Goal: Task Accomplishment & Management: Complete application form

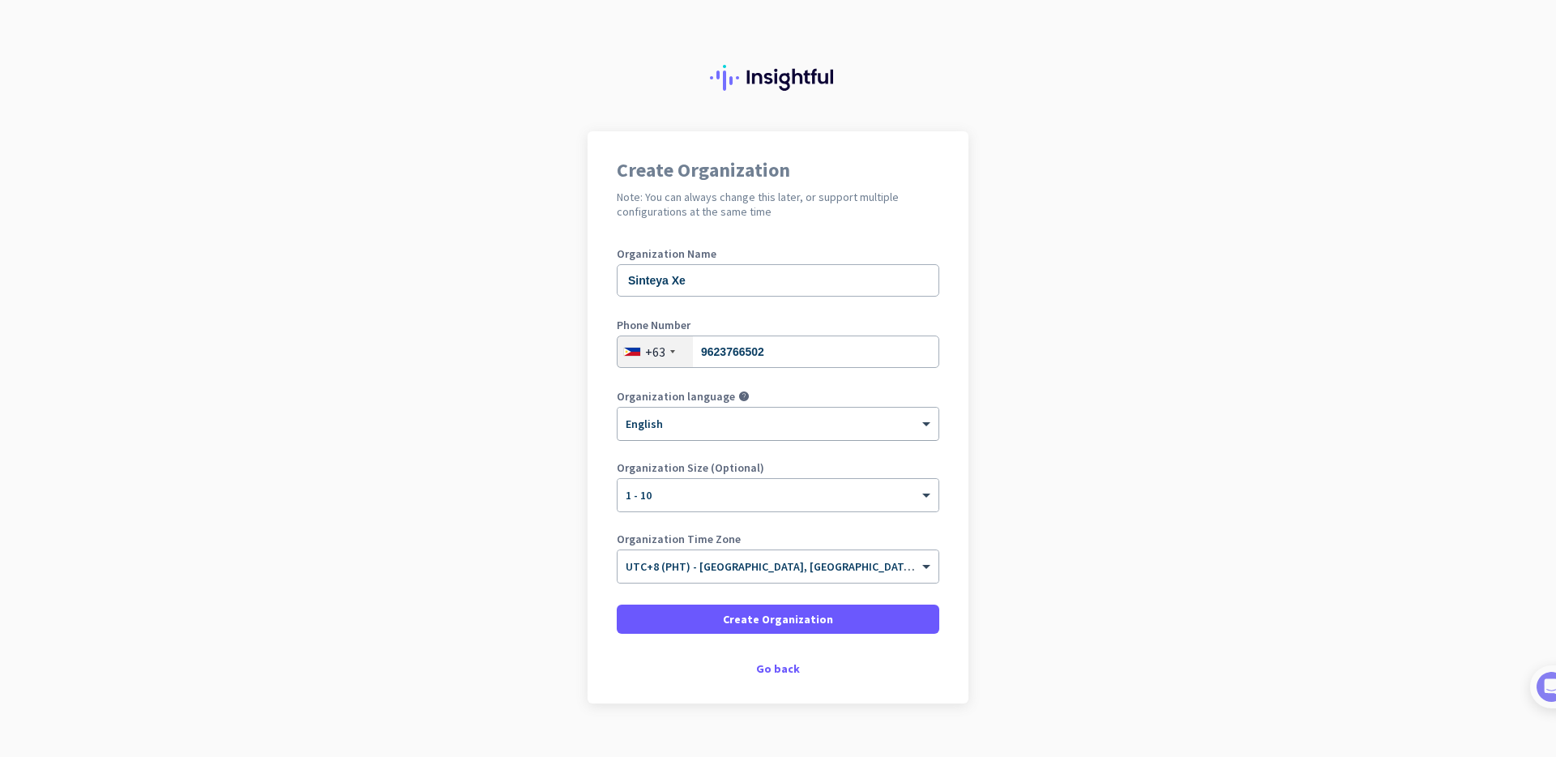
click at [690, 425] on div at bounding box center [777, 419] width 321 height 14
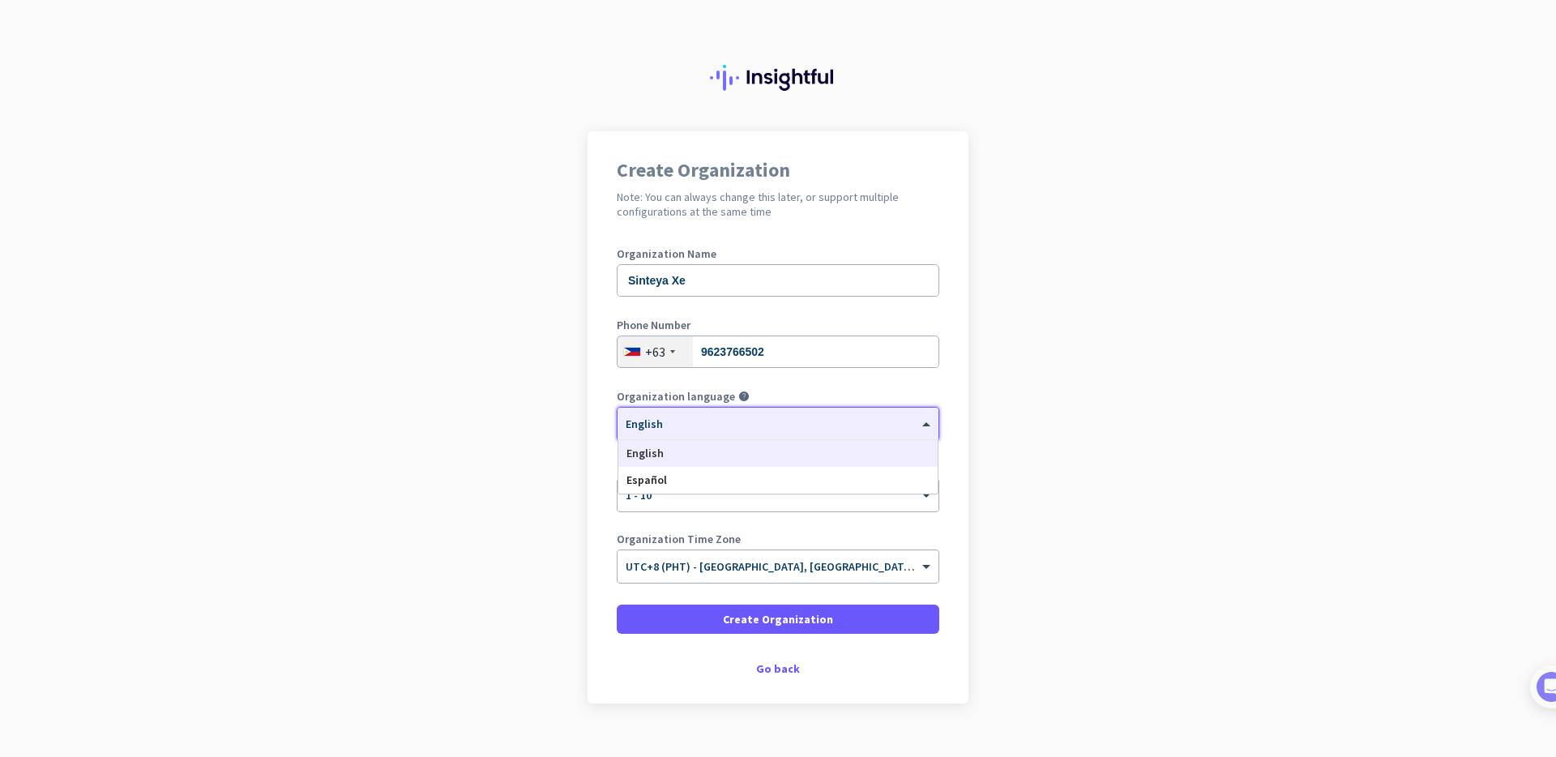
click at [675, 419] on div at bounding box center [777, 419] width 321 height 14
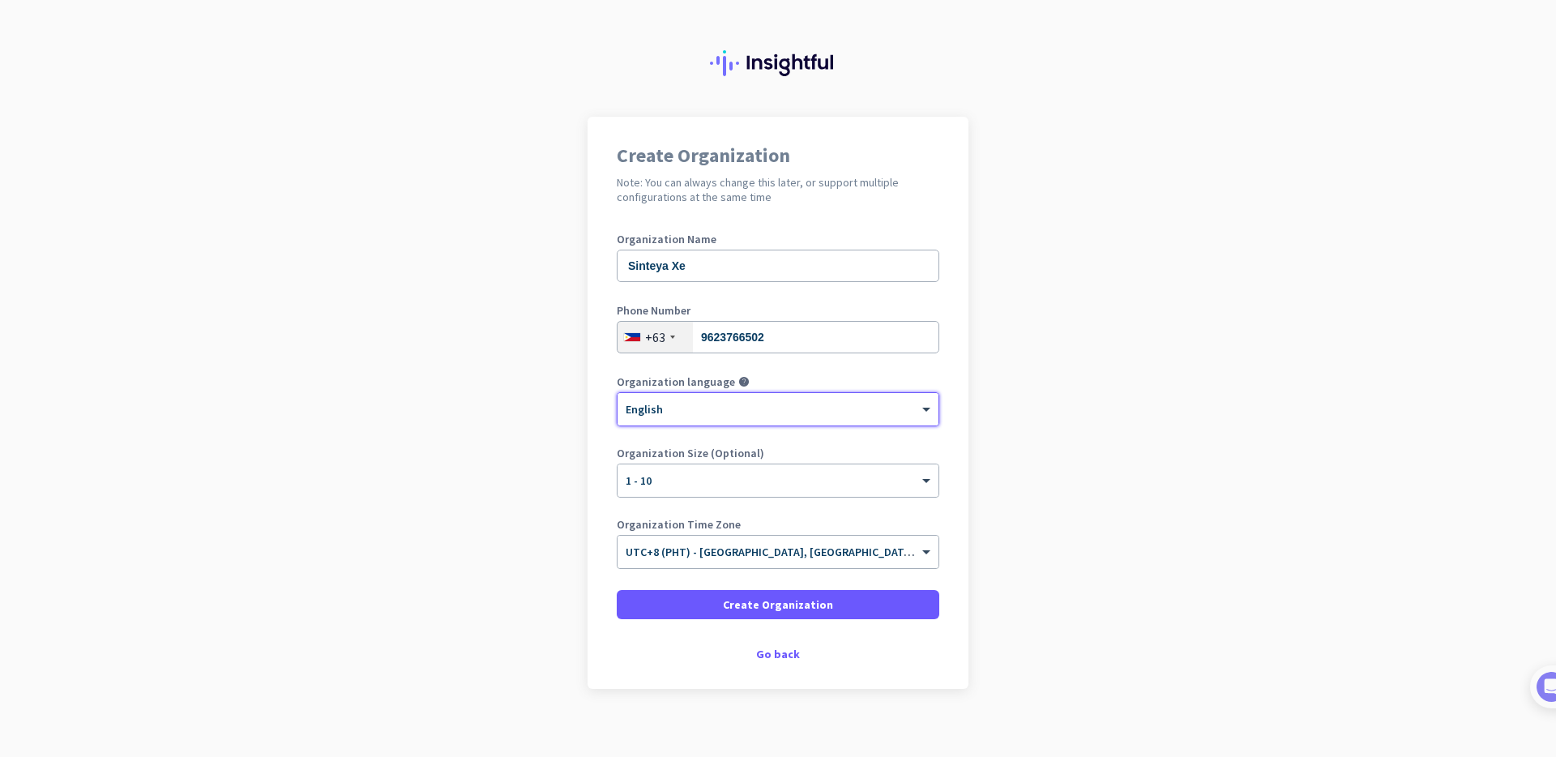
scroll to position [20, 0]
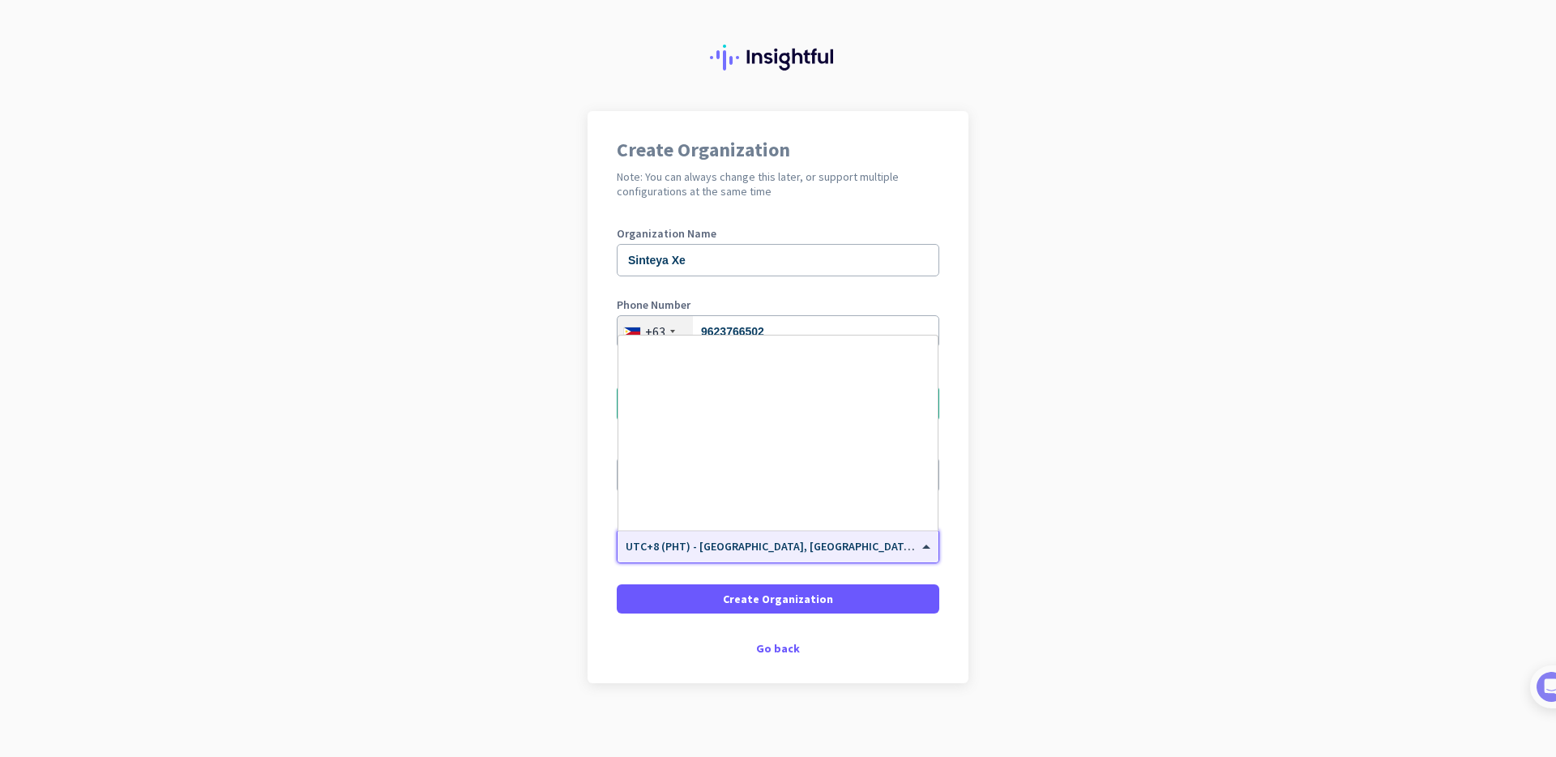
click at [877, 545] on input "text" at bounding box center [762, 541] width 272 height 12
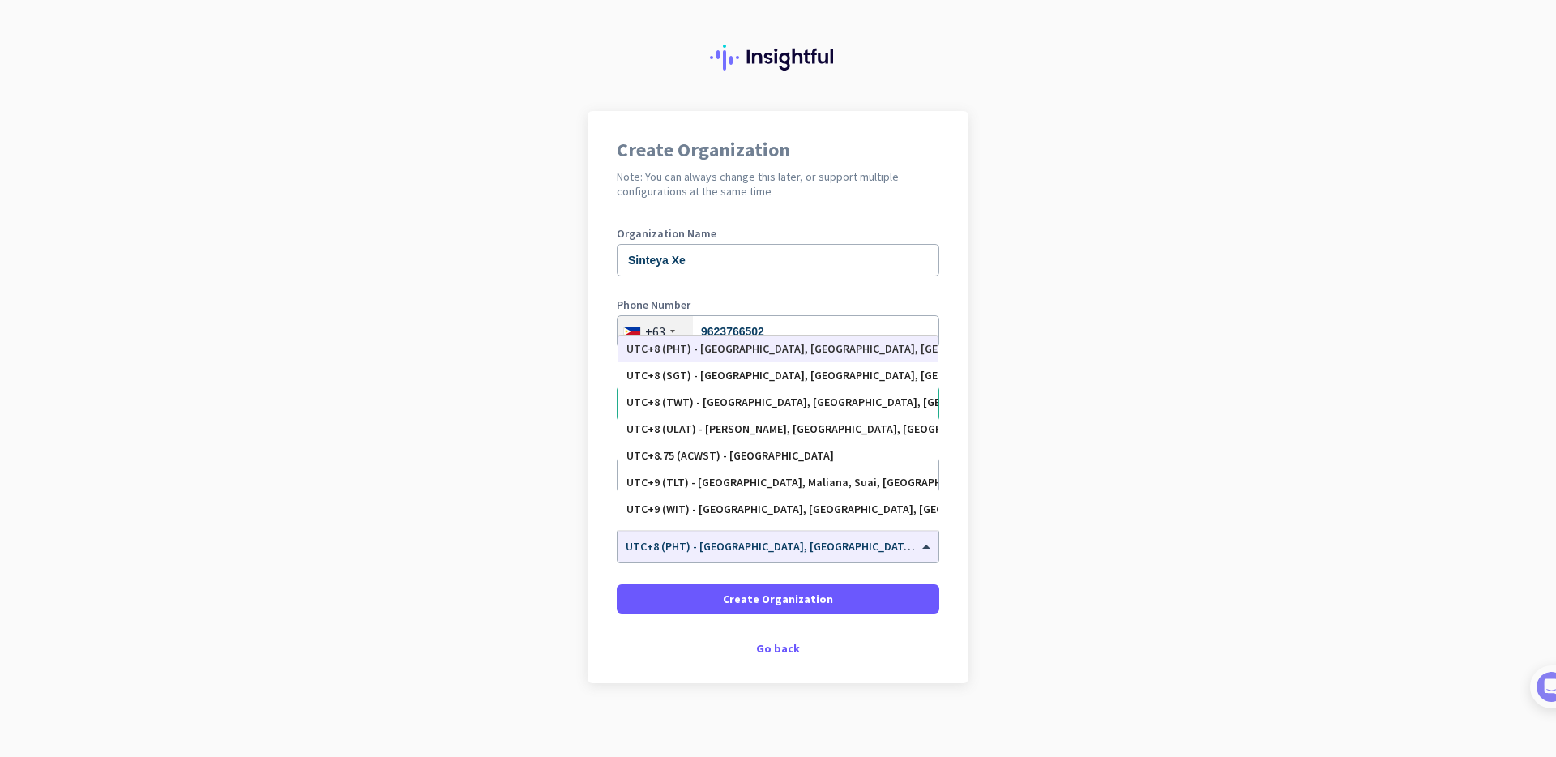
click at [1035, 536] on app-onboarding-organization "Create Organization Note: You can always change this later, or support multiple…" at bounding box center [778, 437] width 1556 height 653
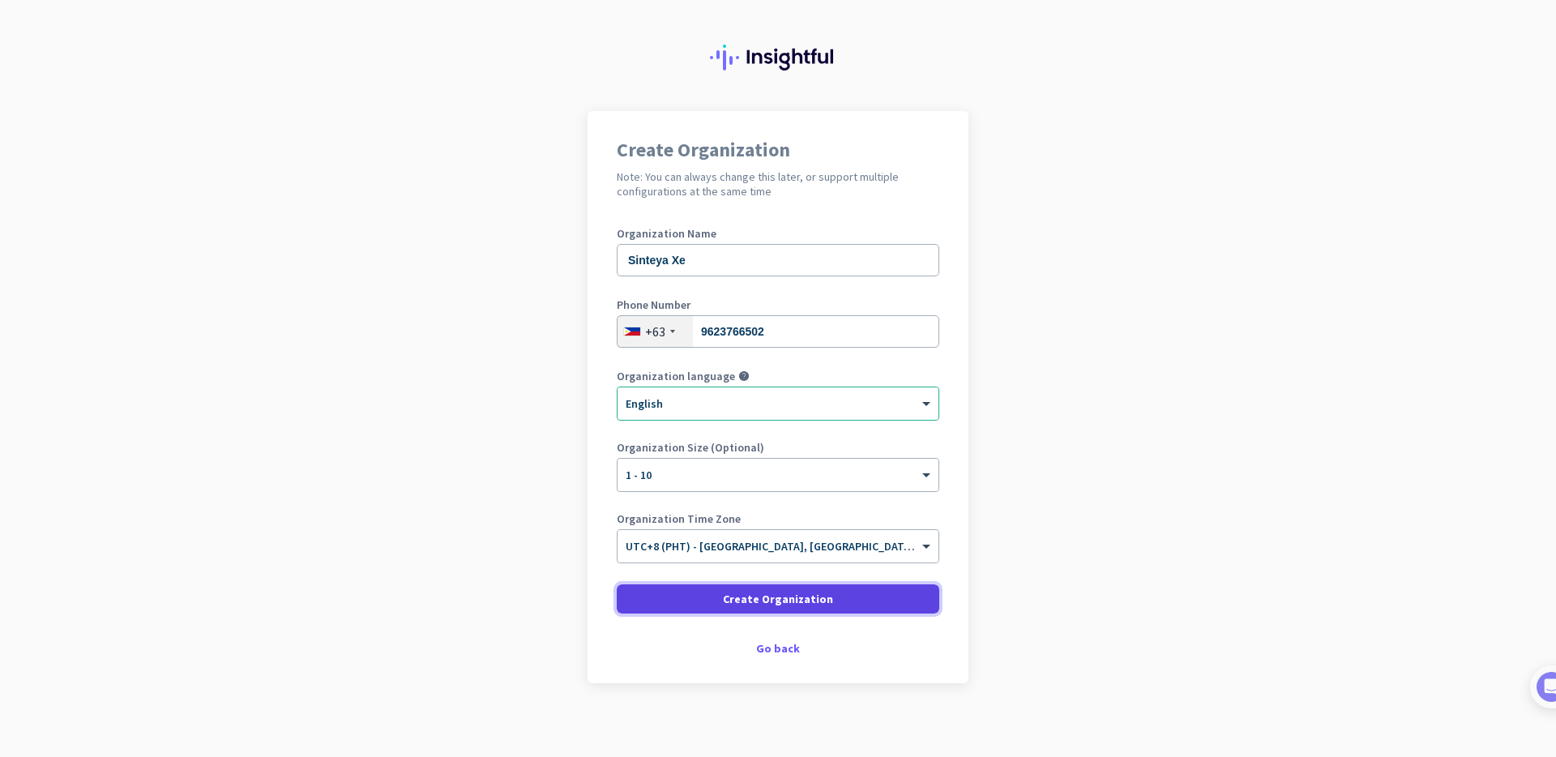
click at [822, 598] on span at bounding box center [778, 598] width 323 height 39
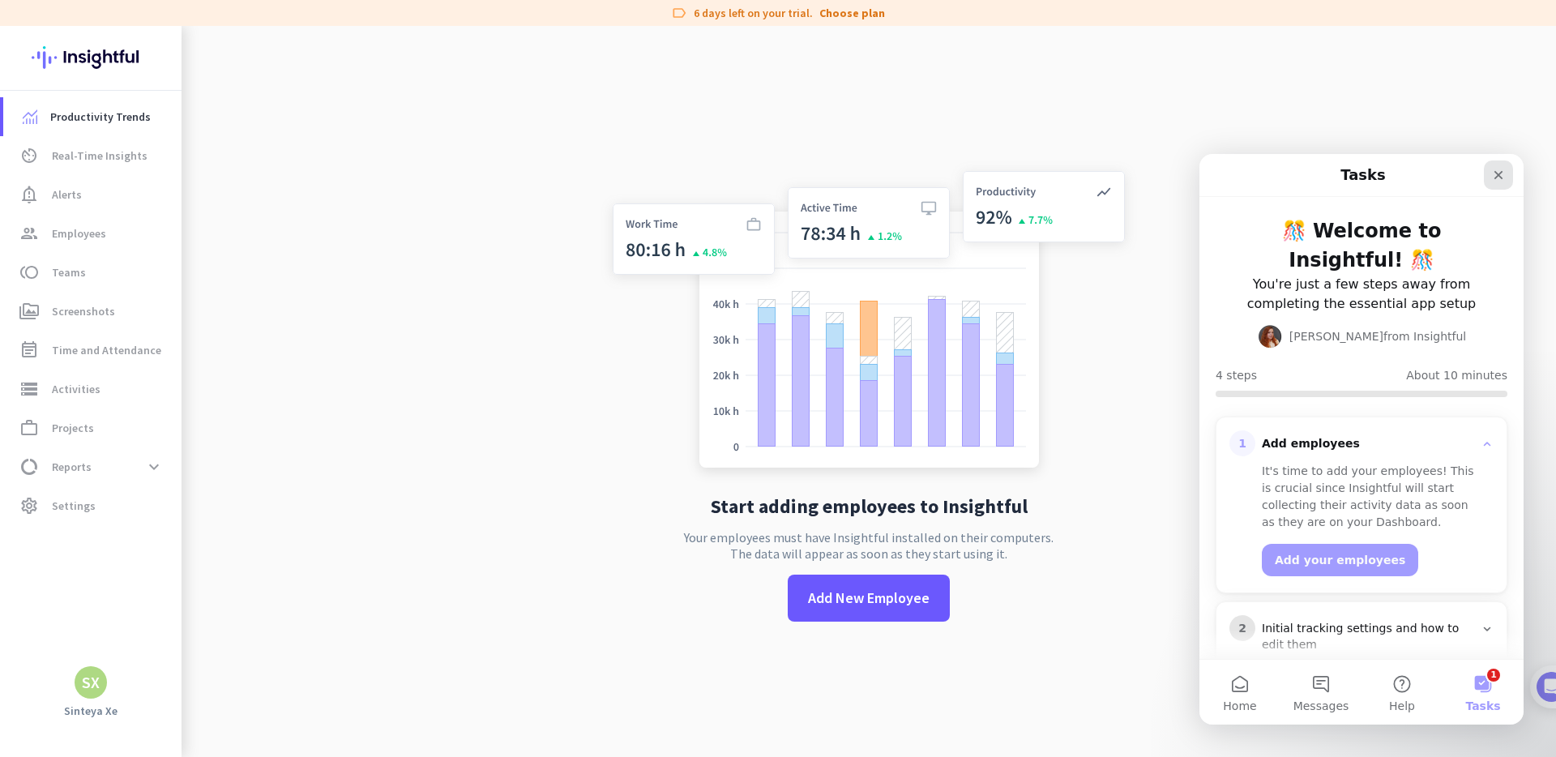
click at [1501, 174] on icon "Close" at bounding box center [1498, 175] width 13 height 13
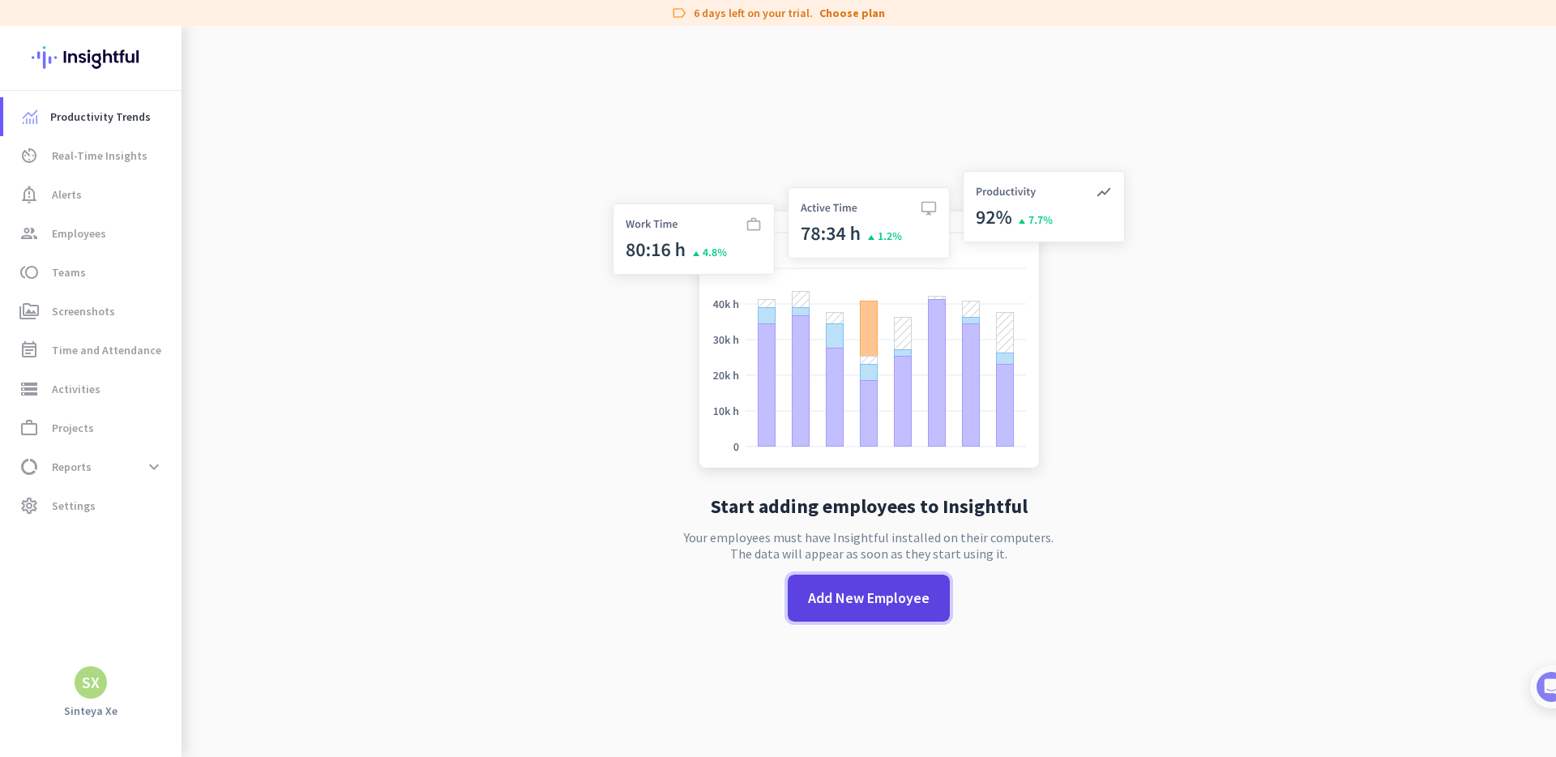
click at [866, 593] on span "Add New Employee" at bounding box center [869, 598] width 122 height 21
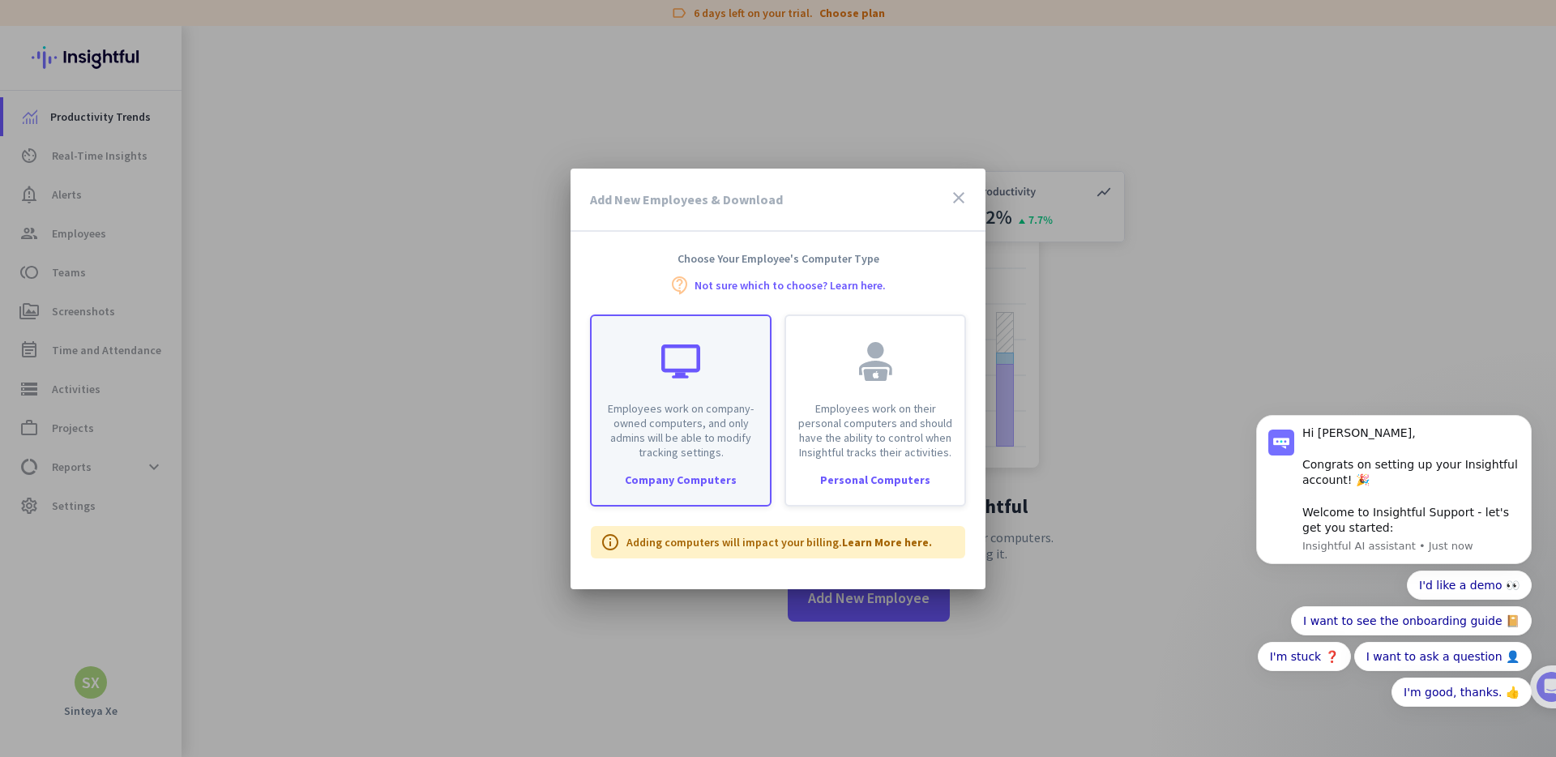
click at [723, 461] on div "Employees work on company-owned computers, and only admins will be able to modi…" at bounding box center [681, 410] width 182 height 192
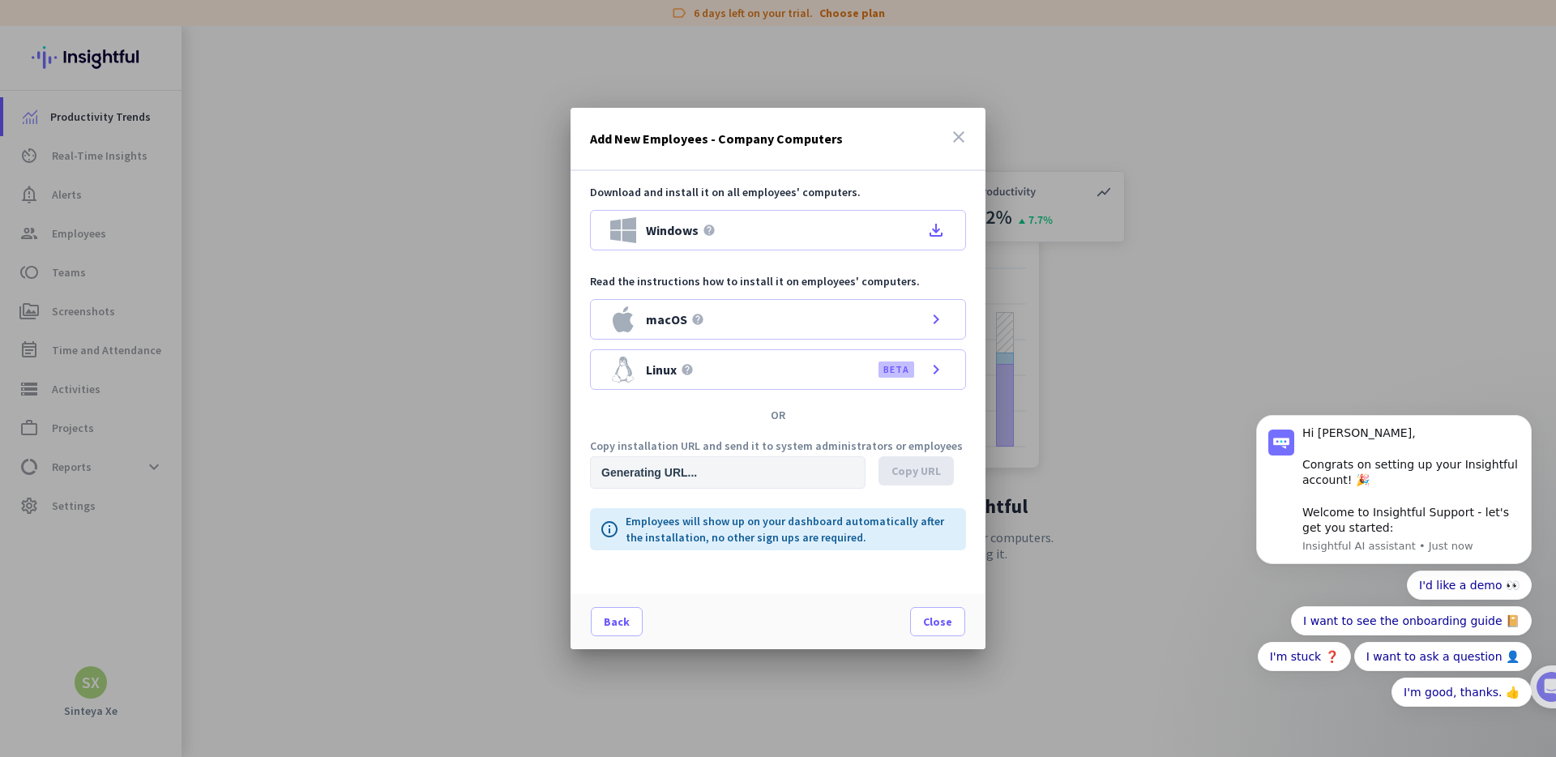
type input "https://app.insightful.io/#/installation/company?token=eyJhbGciOiJIUzI1NiIsInR5…"
click at [797, 321] on div "macOS help chevron_right" at bounding box center [778, 319] width 376 height 41
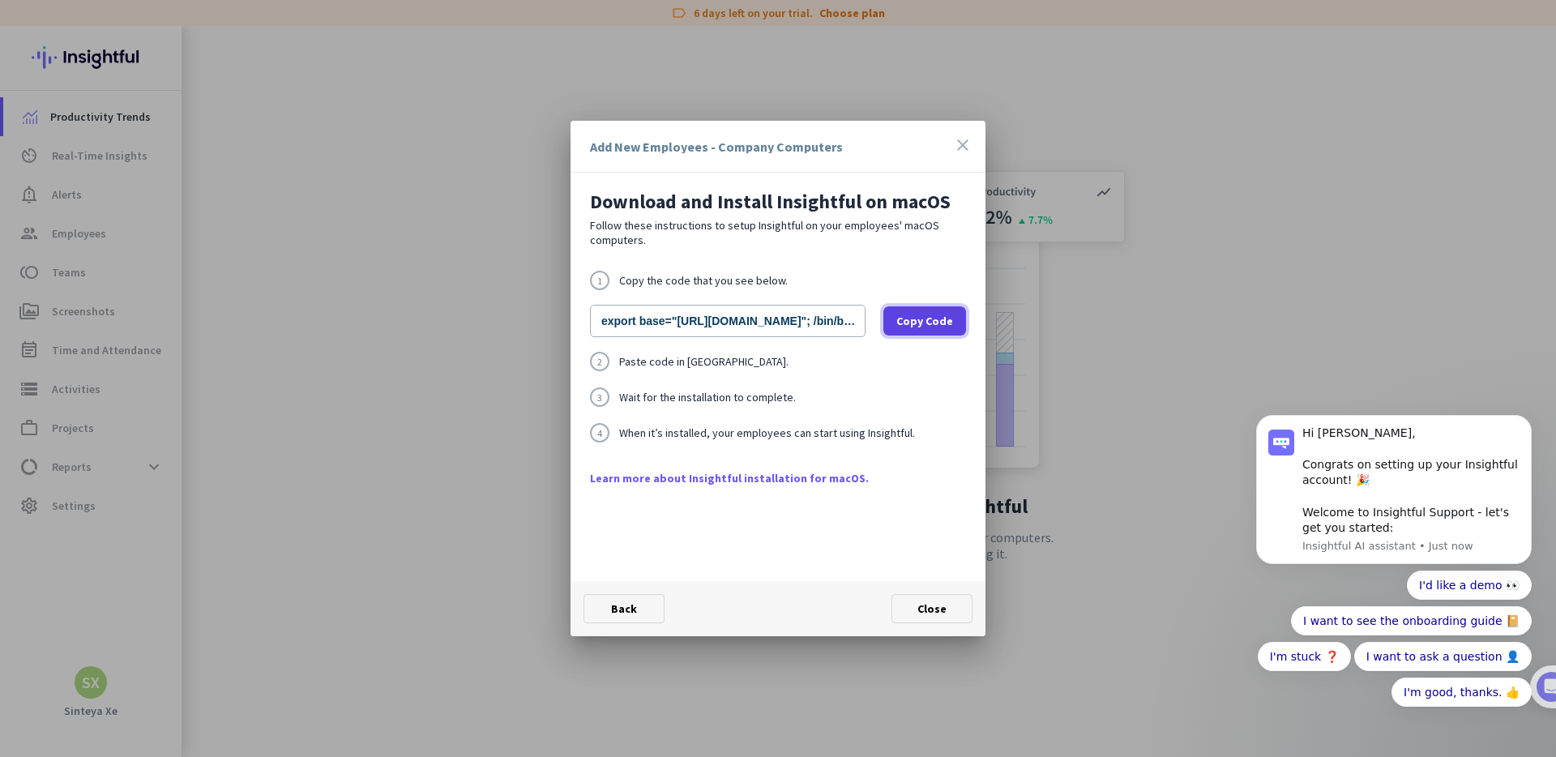
click at [917, 322] on span "Copy Code" at bounding box center [924, 321] width 57 height 16
click at [926, 609] on span "Close" at bounding box center [931, 608] width 29 height 15
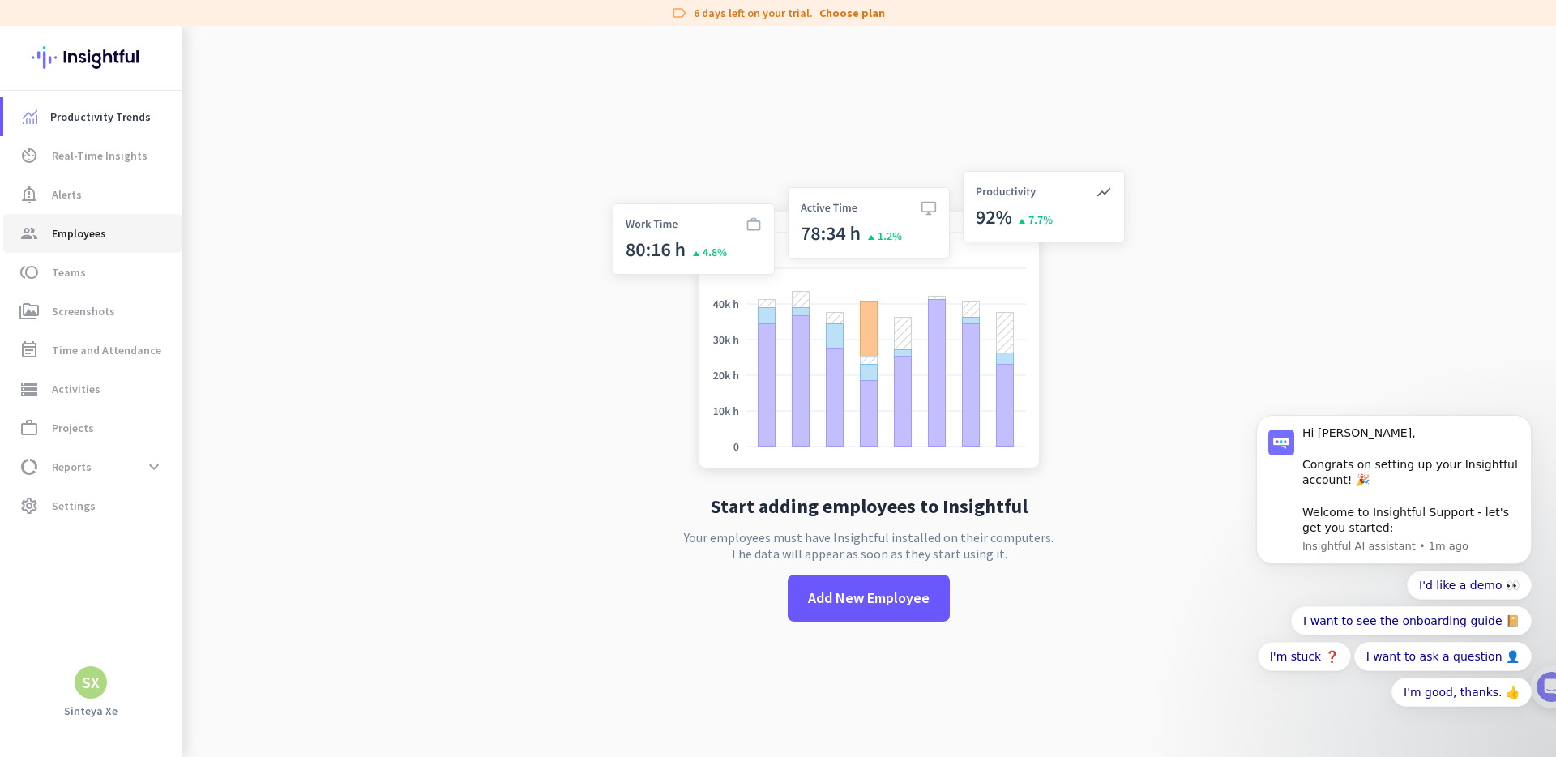
click at [107, 226] on span "group Employees" at bounding box center [92, 233] width 152 height 19
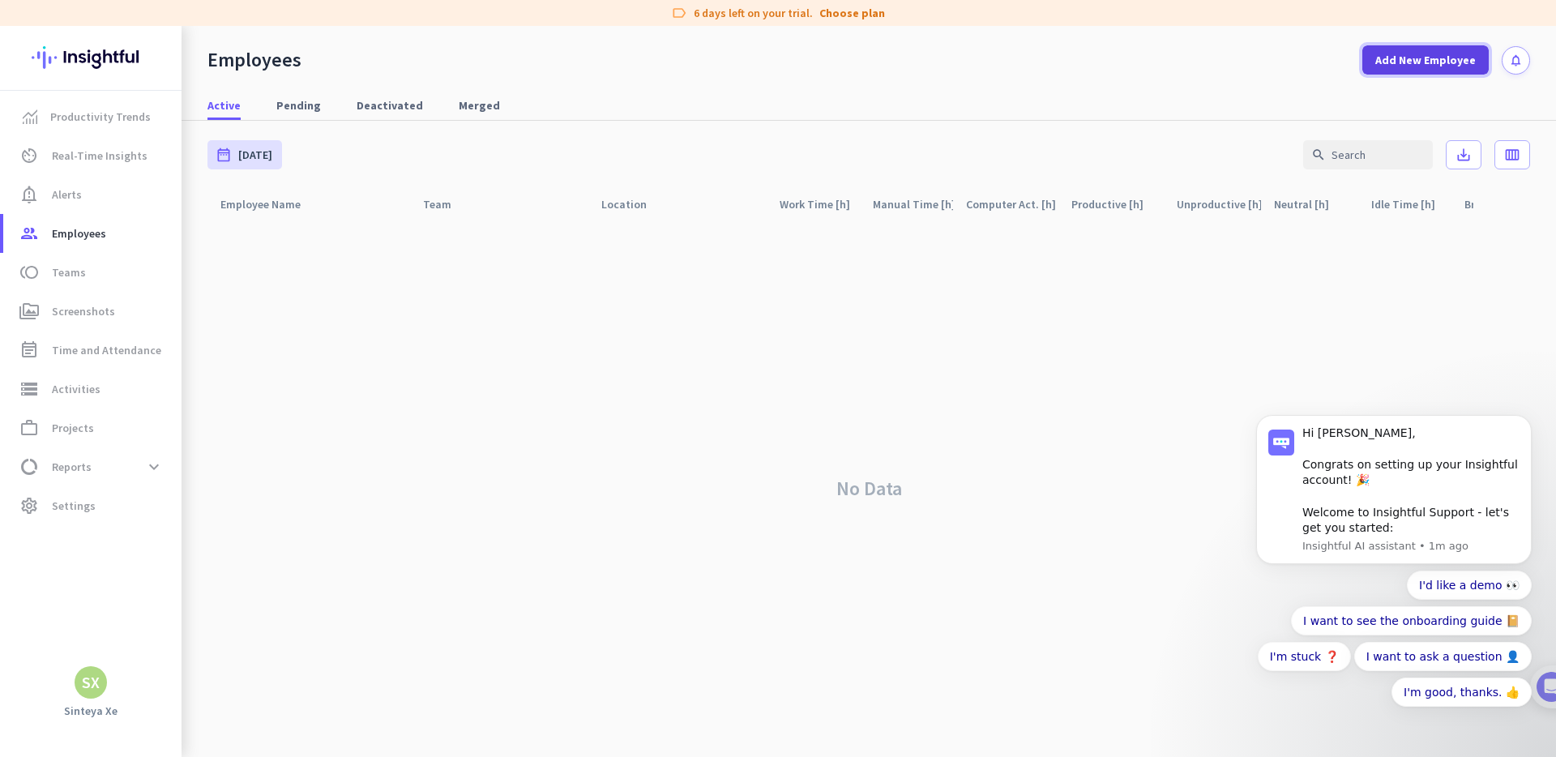
click at [1429, 64] on span "Add New Employee" at bounding box center [1425, 60] width 100 height 16
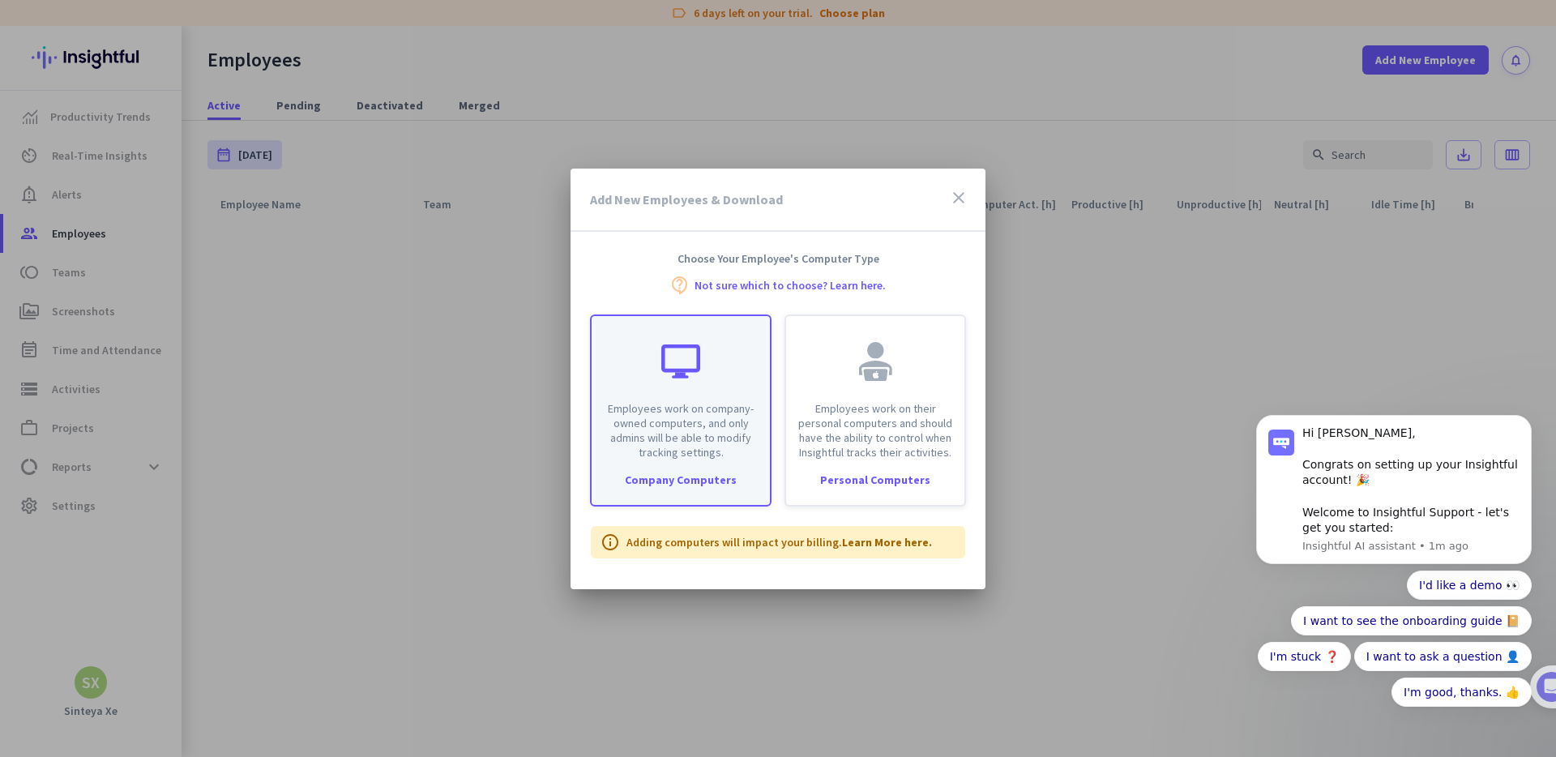
click at [703, 417] on p "Employees work on company-owned computers, and only admins will be able to modi…" at bounding box center [680, 430] width 159 height 58
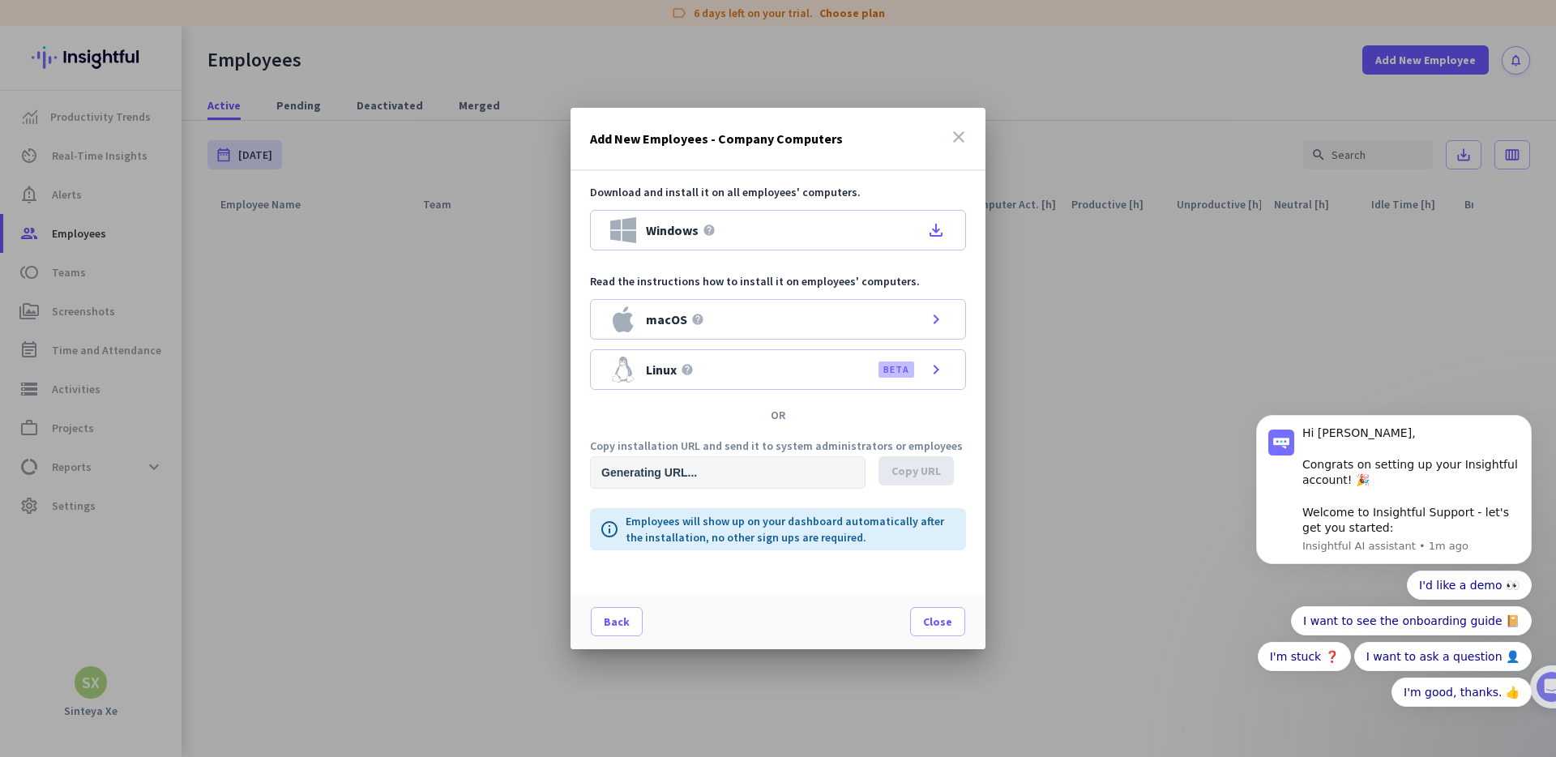
type input "https://app.insightful.io/#/installation/company?token=eyJhbGciOiJIUzI1NiIsInR5…"
click at [755, 323] on div "macOS help chevron_right" at bounding box center [778, 319] width 376 height 41
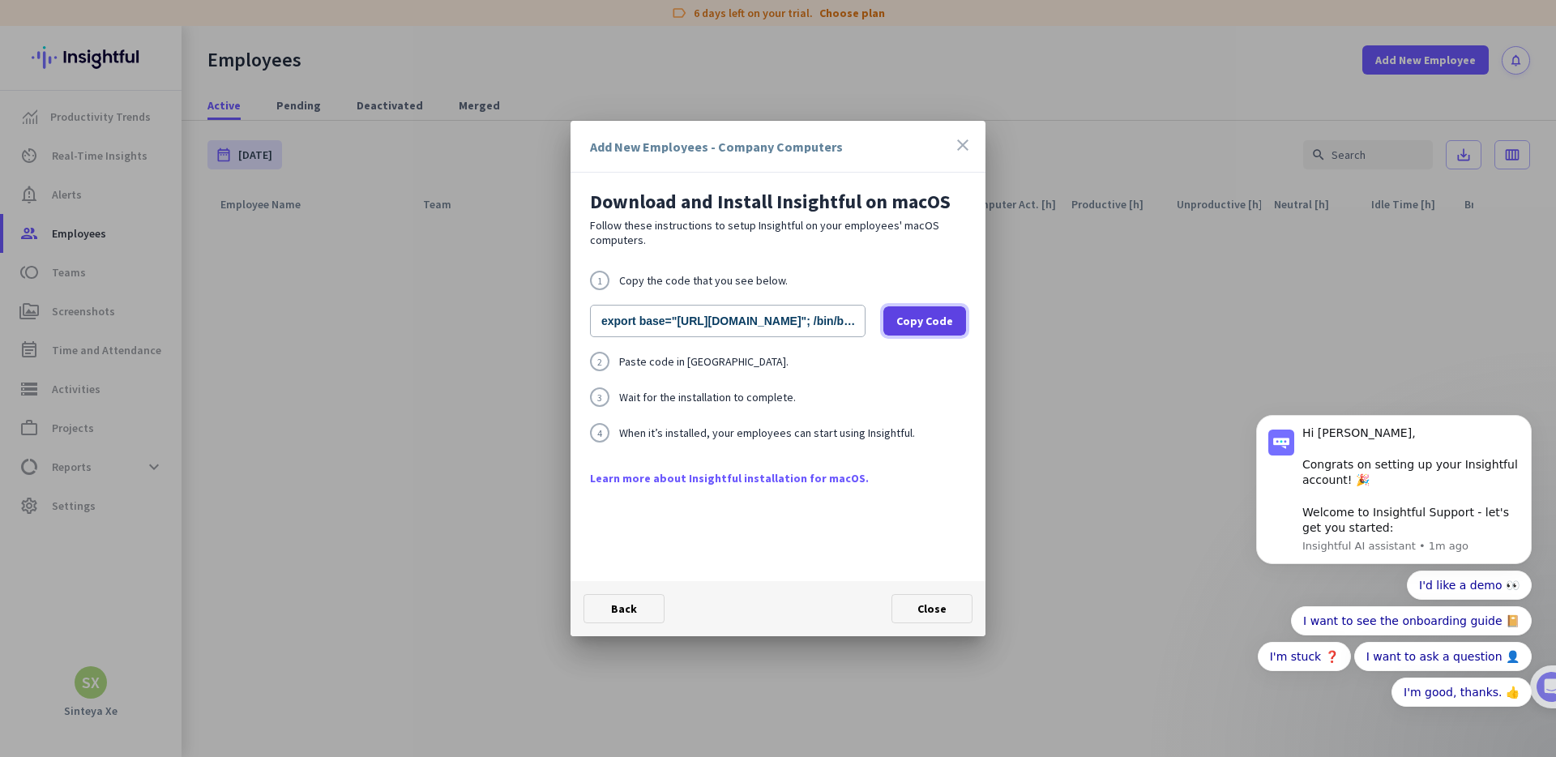
click at [903, 322] on span "Copy Code" at bounding box center [924, 321] width 57 height 16
click at [707, 480] on link "Learn more about Insightful installation for macOS." at bounding box center [778, 478] width 376 height 16
click at [948, 604] on span at bounding box center [931, 608] width 79 height 39
